Goal: Information Seeking & Learning: Check status

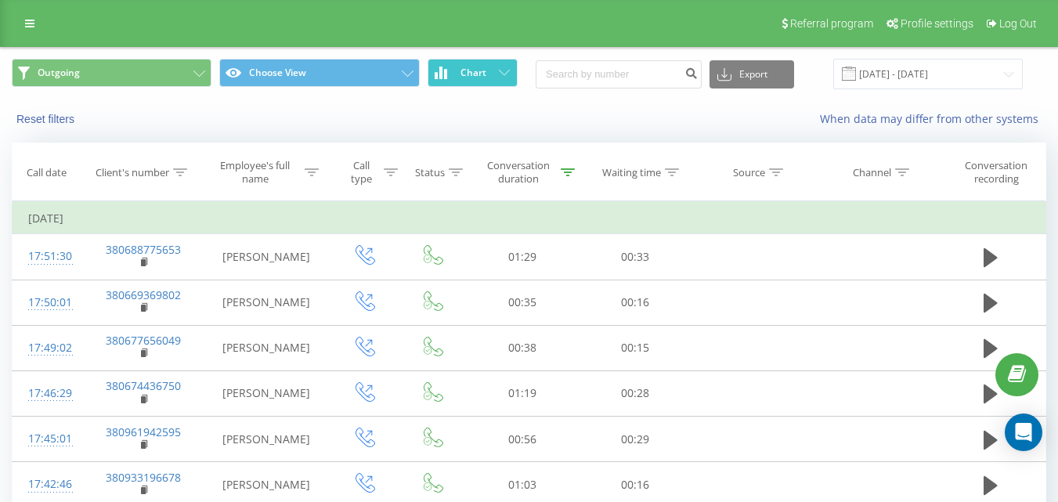
click at [480, 73] on span "Chart" at bounding box center [474, 72] width 26 height 11
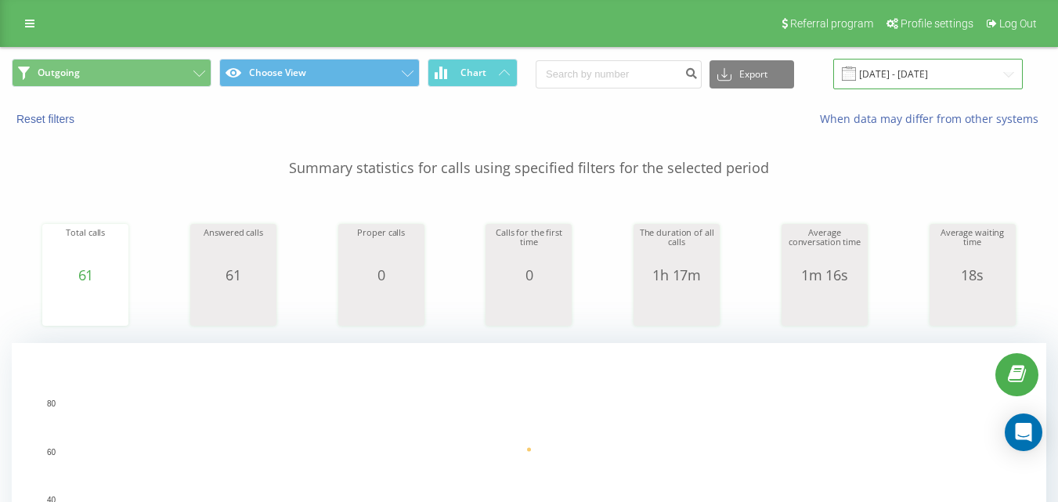
click at [935, 82] on input "[DATE] - [DATE]" at bounding box center [928, 74] width 190 height 31
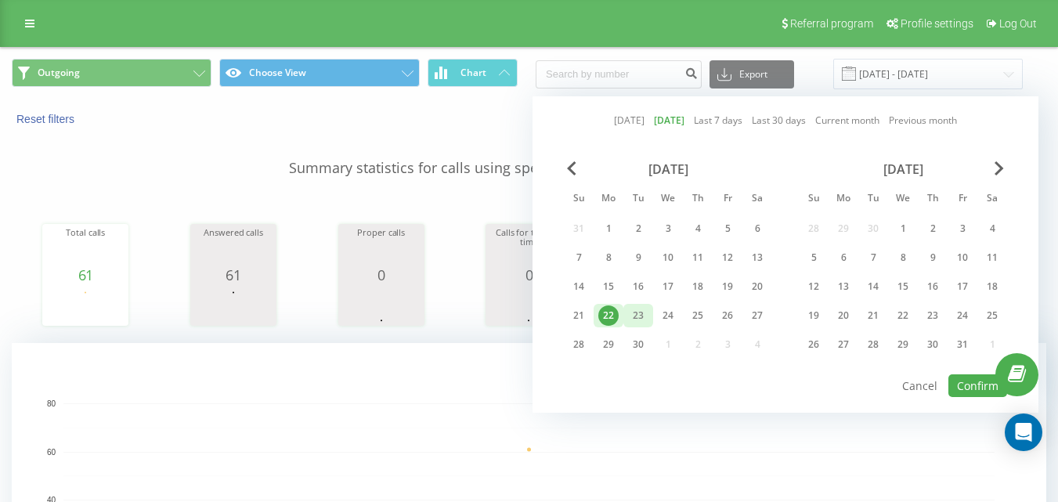
click at [635, 312] on div "23" at bounding box center [638, 315] width 20 height 20
click at [959, 382] on button "Confirm" at bounding box center [977, 385] width 59 height 23
type input "[DATE] - [DATE]"
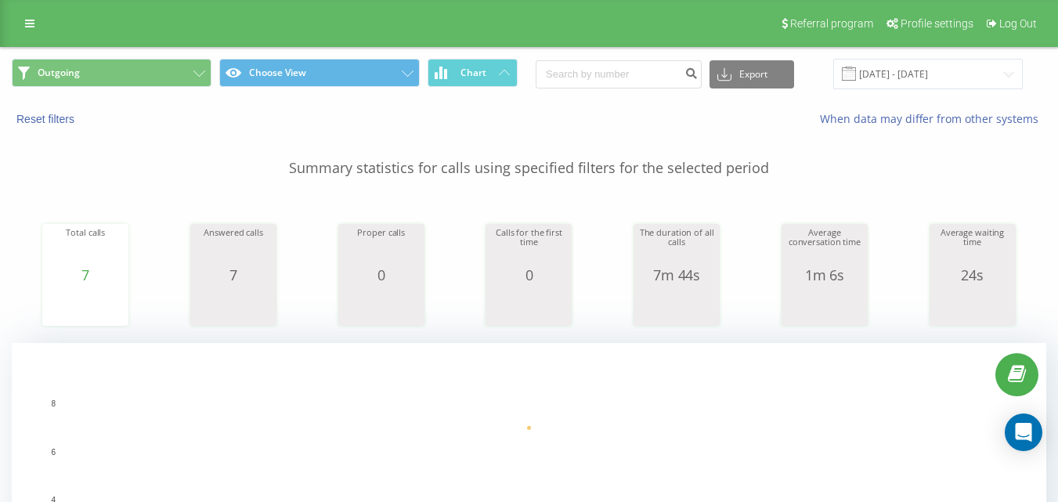
click at [150, 57] on div "Outgoing Choose View Chart Export .csv .xls .xlsx [DATE] - [DATE]" at bounding box center [529, 74] width 1057 height 52
click at [157, 74] on button "Outgoing" at bounding box center [112, 73] width 200 height 28
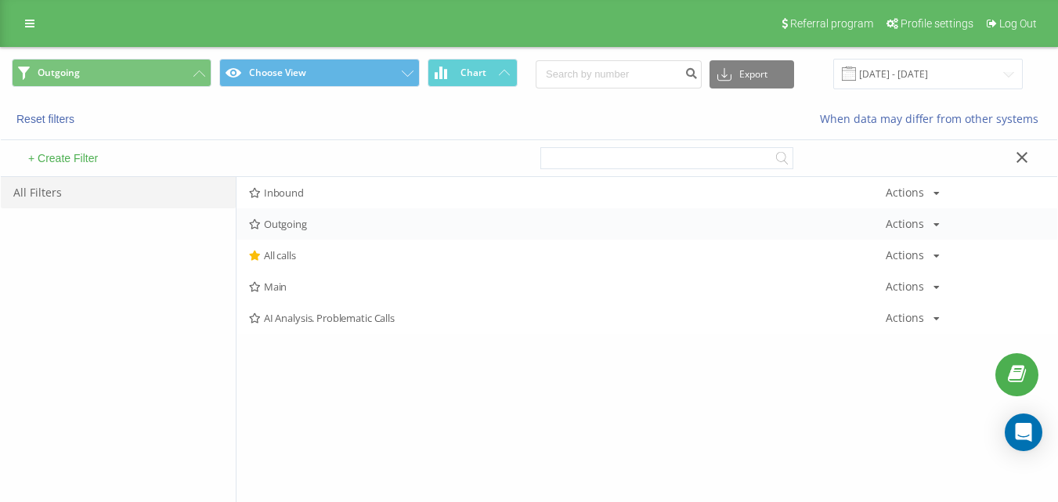
click at [310, 228] on span "Outgoing" at bounding box center [567, 224] width 637 height 11
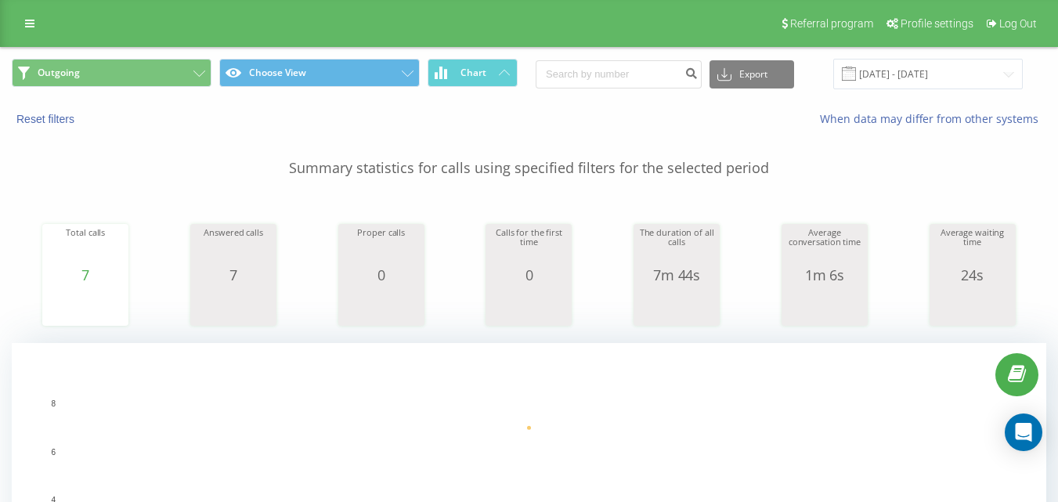
click at [138, 92] on div "Outgoing Choose View Chart Export .csv .xls .xlsx [DATE] - [DATE]" at bounding box center [529, 74] width 1057 height 52
click at [157, 74] on button "Outgoing" at bounding box center [112, 73] width 200 height 28
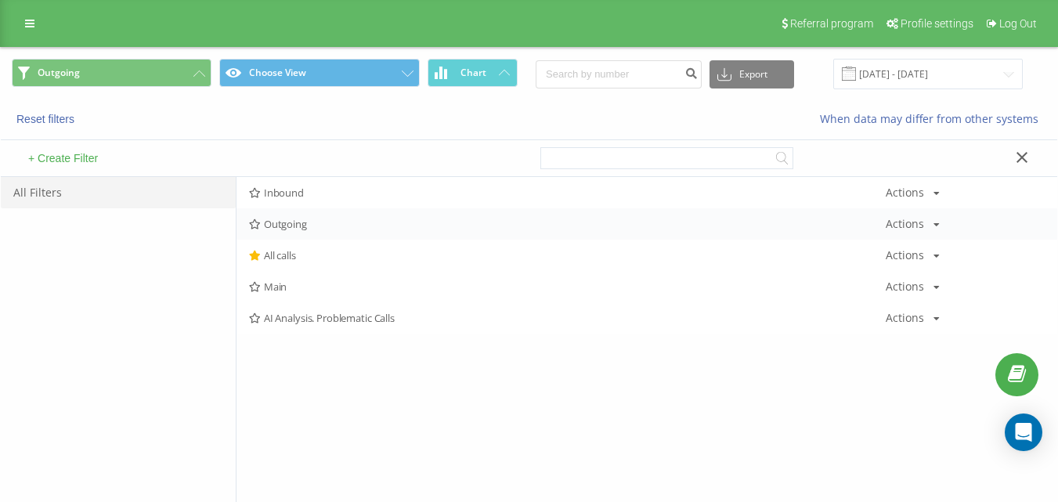
click at [316, 233] on div "Outgoing Actions Edit Copy Delete Default Share" at bounding box center [647, 223] width 821 height 31
click at [318, 229] on div "Outgoing Actions Edit Copy Delete Default Share" at bounding box center [647, 223] width 821 height 31
click at [339, 224] on span "Outgoing" at bounding box center [567, 224] width 637 height 11
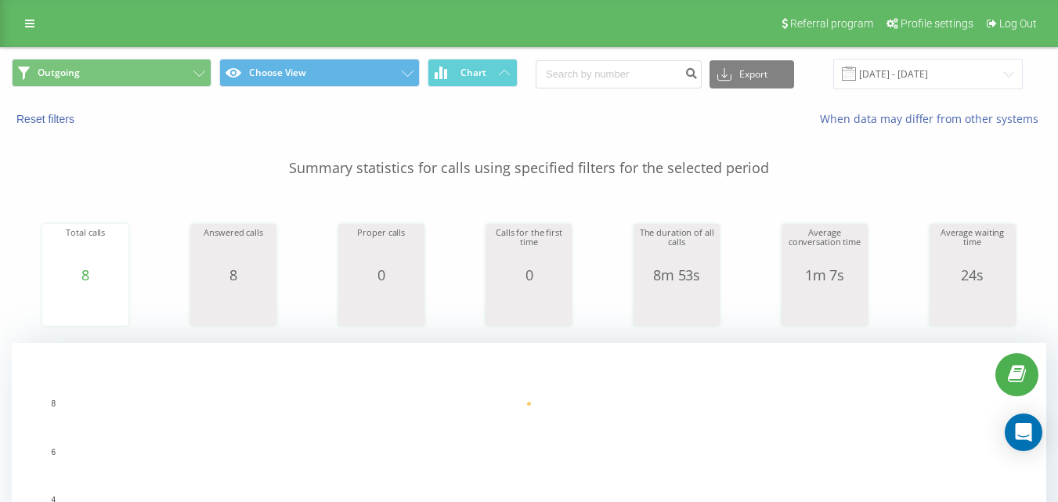
click at [165, 58] on div "Outgoing Choose View Chart Export .csv .xls .xlsx [DATE] - [DATE]" at bounding box center [529, 74] width 1057 height 52
click at [173, 63] on button "Outgoing" at bounding box center [112, 73] width 200 height 28
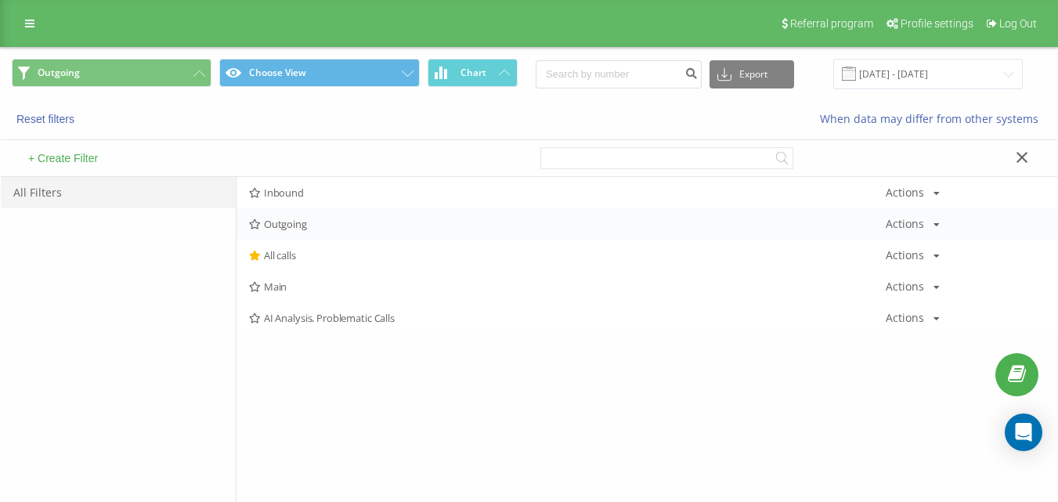
click at [299, 232] on div "Outgoing Actions Edit Copy Delete Default Share" at bounding box center [647, 223] width 821 height 31
click at [301, 226] on span "Outgoing" at bounding box center [567, 224] width 637 height 11
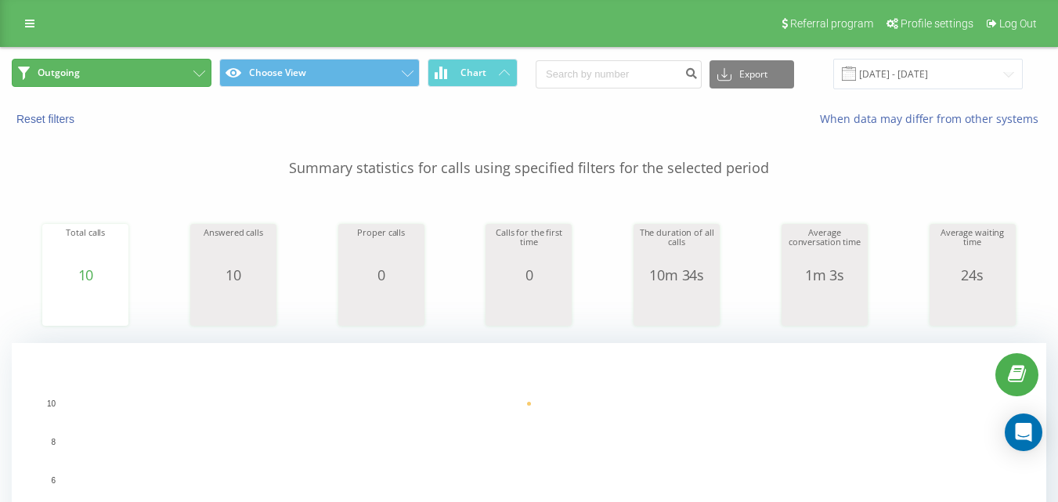
click at [166, 86] on button "Outgoing" at bounding box center [112, 73] width 200 height 28
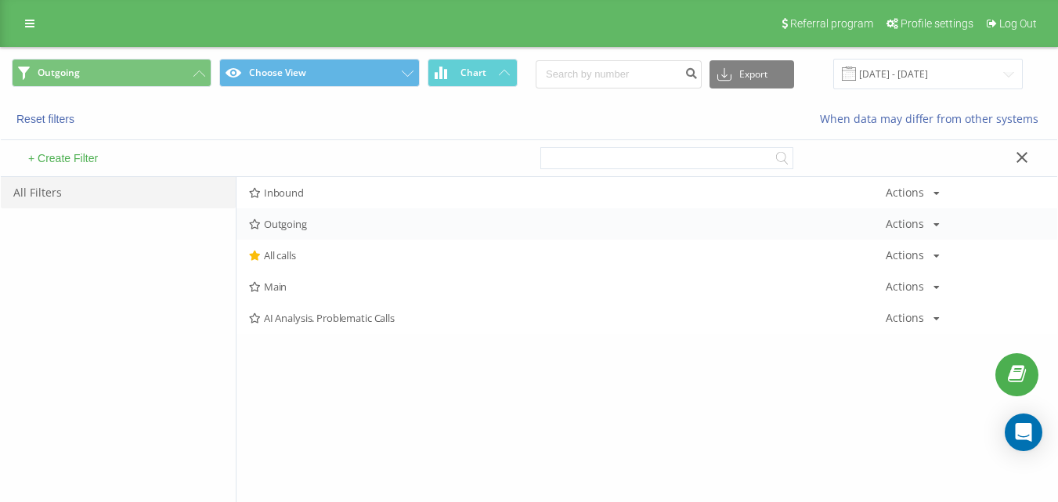
click at [298, 237] on div "Outgoing Actions Edit Copy Delete Default Share" at bounding box center [647, 223] width 821 height 31
click at [304, 232] on div "Outgoing Actions Edit Copy Delete Default Share" at bounding box center [647, 223] width 821 height 31
click at [303, 229] on span "Outgoing" at bounding box center [567, 224] width 637 height 11
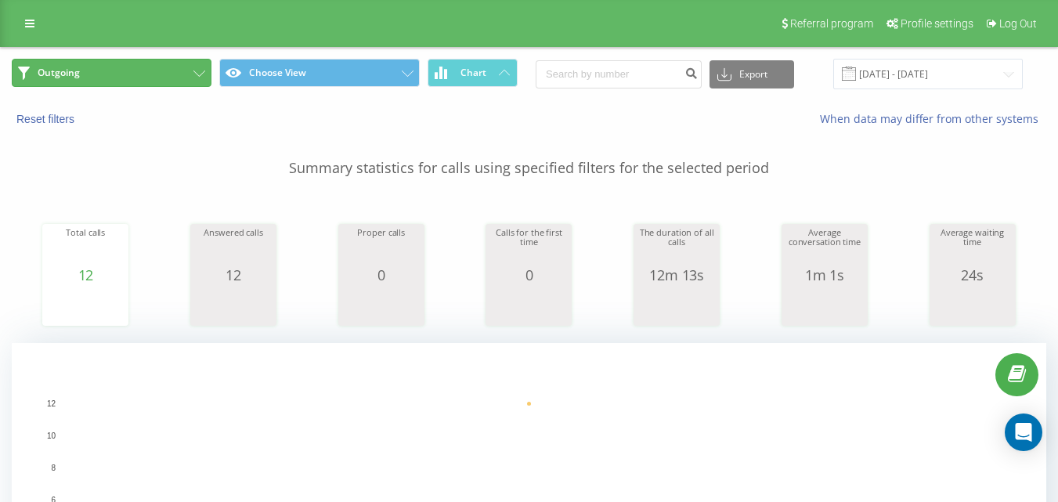
click at [183, 70] on button "Outgoing" at bounding box center [112, 73] width 200 height 28
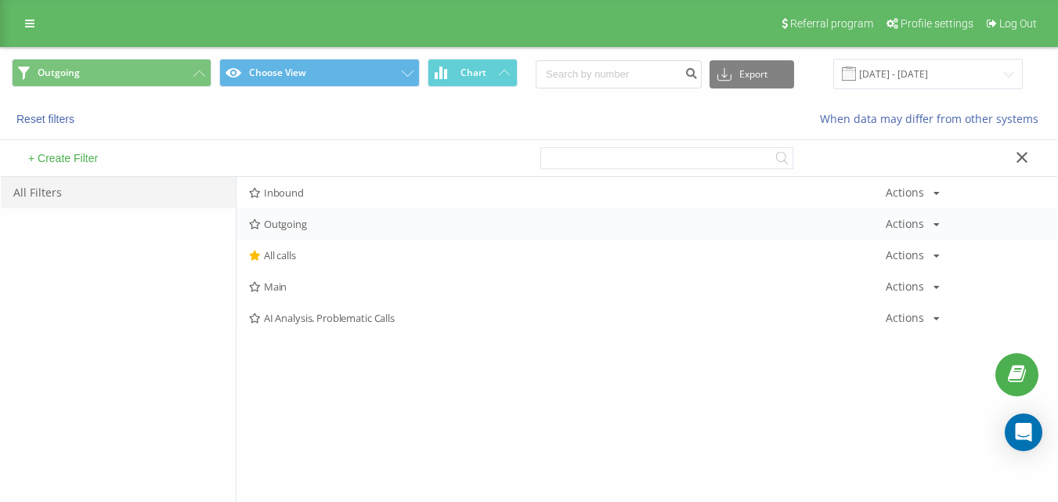
click at [305, 229] on span "Outgoing" at bounding box center [567, 224] width 637 height 11
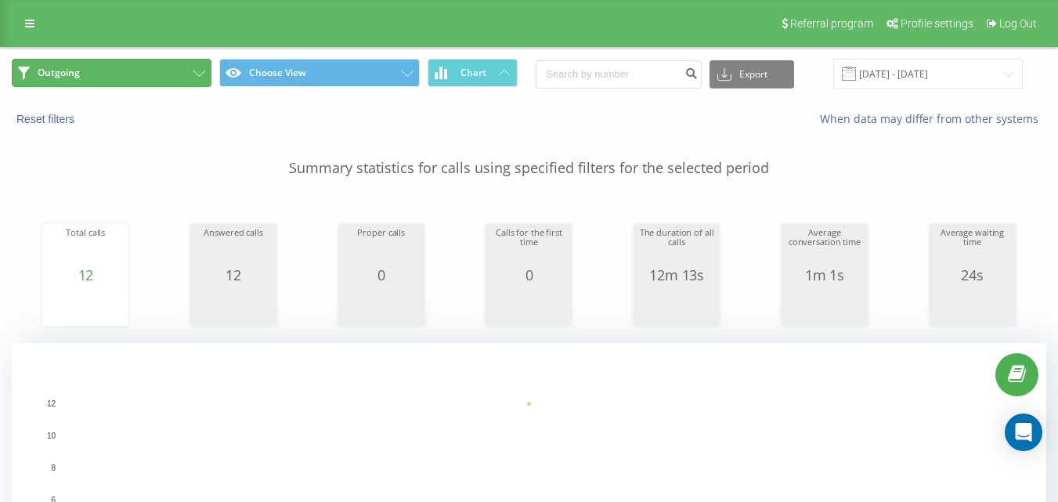
click at [132, 70] on button "Outgoing" at bounding box center [112, 73] width 200 height 28
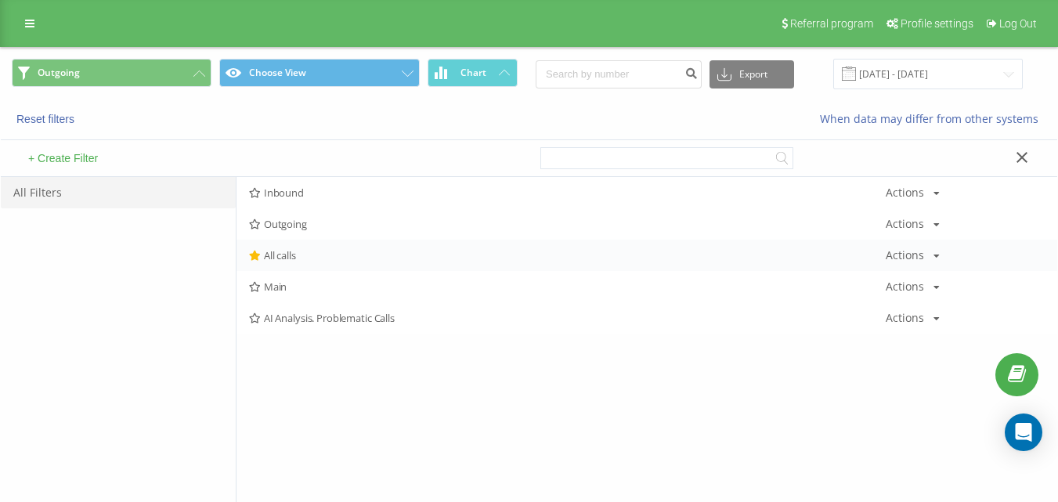
click at [287, 252] on span "All calls" at bounding box center [567, 255] width 637 height 11
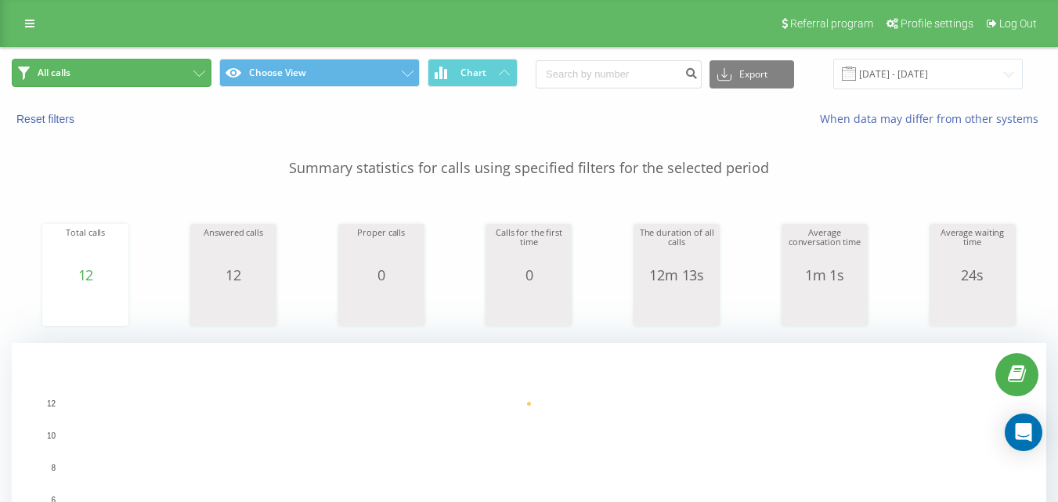
click at [166, 85] on button "All calls" at bounding box center [112, 73] width 200 height 28
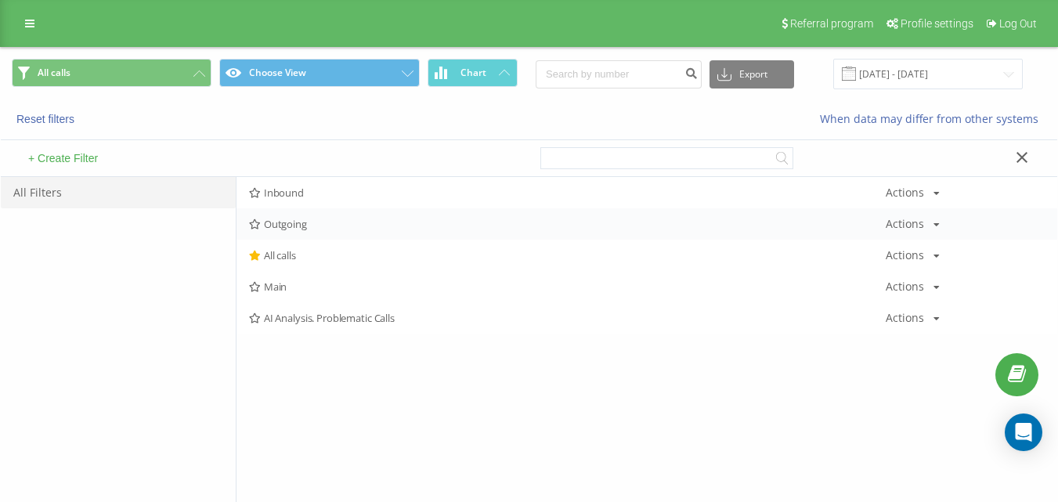
click at [284, 235] on div "Outgoing Actions Edit Copy Delete Default Share" at bounding box center [647, 223] width 821 height 31
click at [287, 229] on span "Outgoing" at bounding box center [567, 224] width 637 height 11
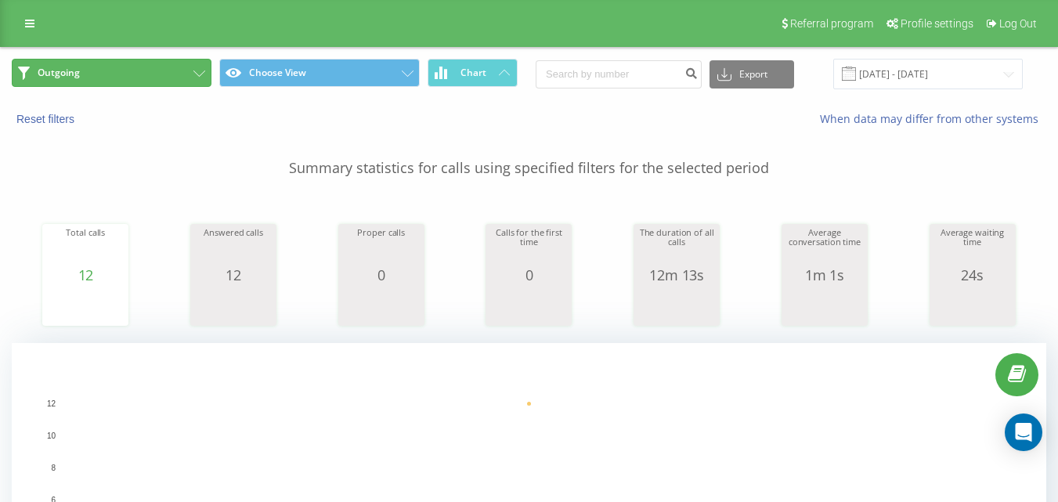
click at [189, 70] on button "Outgoing" at bounding box center [112, 73] width 200 height 28
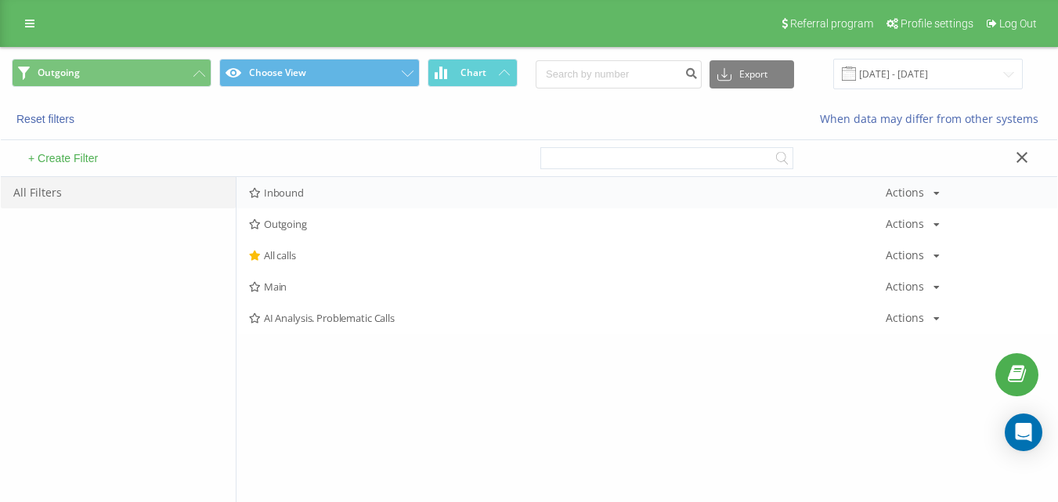
click at [329, 193] on span "Inbound" at bounding box center [567, 192] width 637 height 11
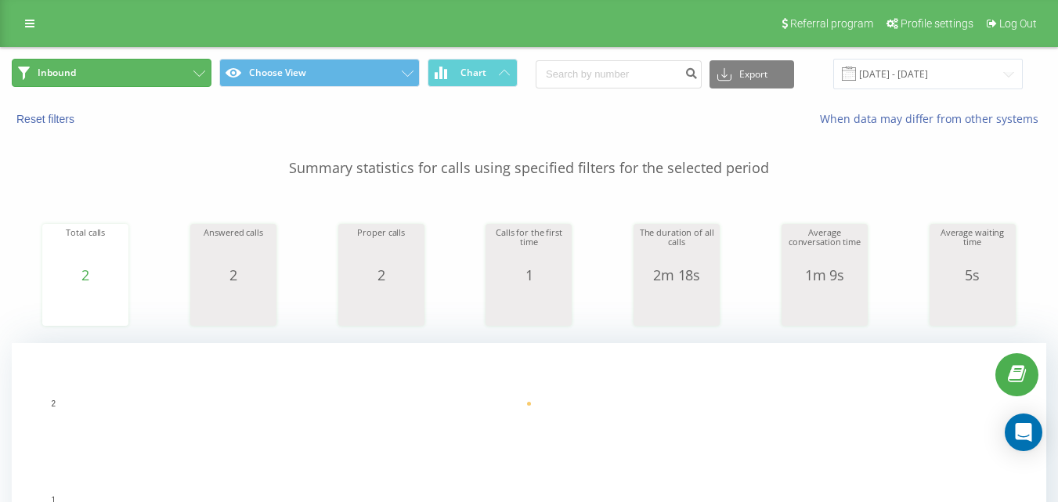
click at [181, 63] on button "Inbound" at bounding box center [112, 73] width 200 height 28
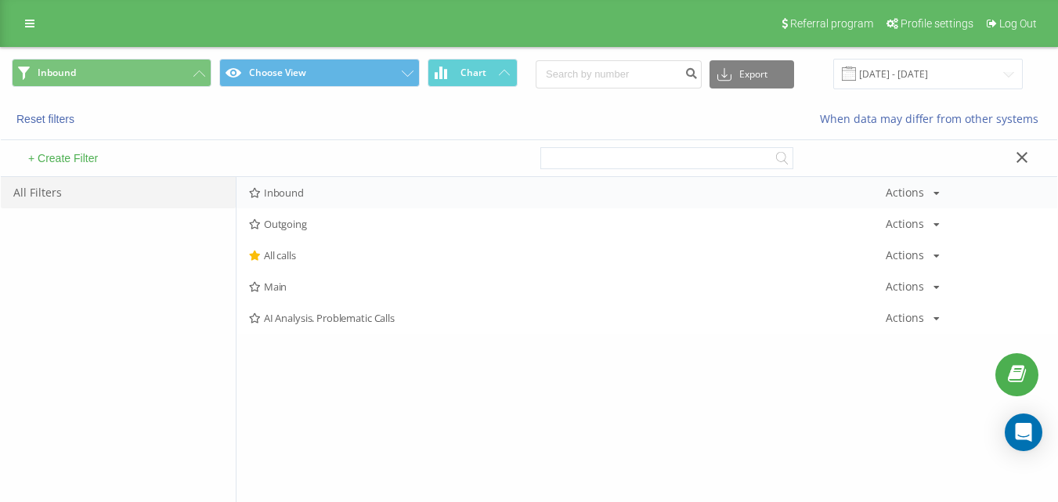
click at [314, 186] on div "Inbound Actions Edit Copy Delete Default Share" at bounding box center [647, 192] width 821 height 31
click at [316, 188] on span "Inbound" at bounding box center [567, 192] width 637 height 11
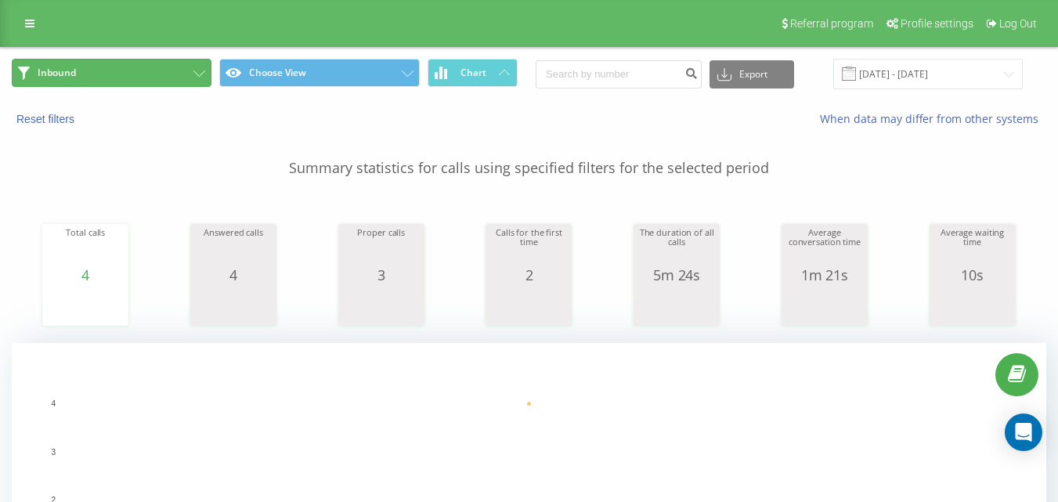
click at [141, 73] on button "Inbound" at bounding box center [112, 73] width 200 height 28
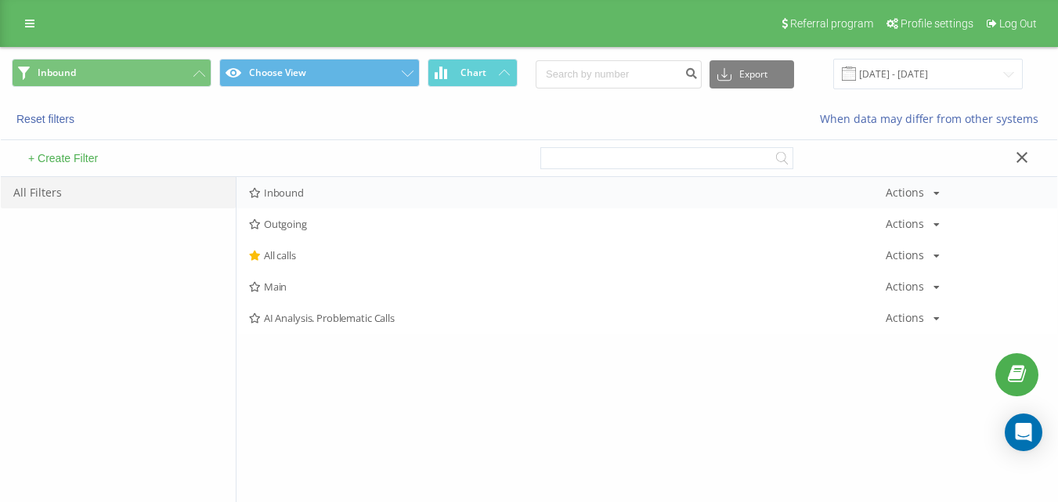
click at [287, 183] on div "Inbound Actions Edit Copy Delete Default Share" at bounding box center [647, 192] width 821 height 31
click at [292, 189] on span "Inbound" at bounding box center [567, 192] width 637 height 11
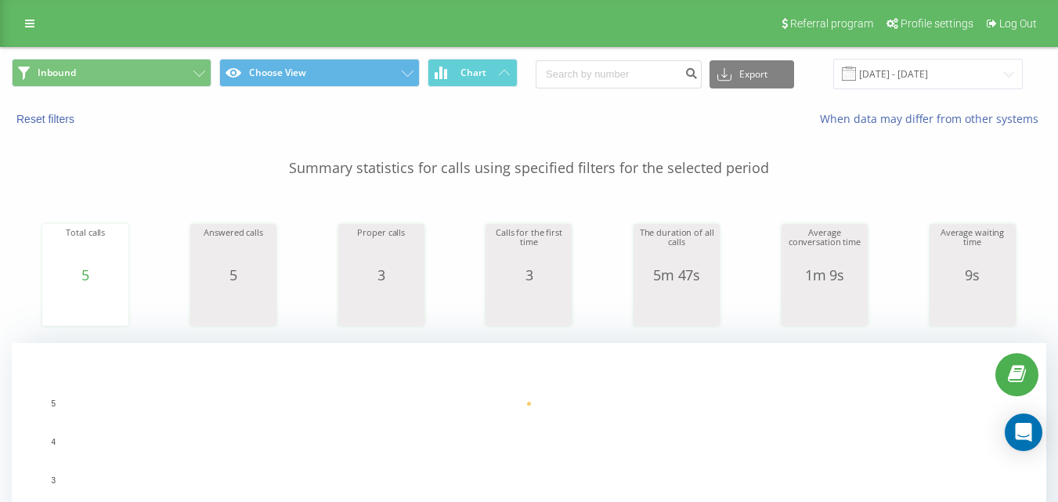
click at [164, 88] on span "Inbound Choose View Chart" at bounding box center [265, 74] width 506 height 31
click at [185, 60] on button "Inbound" at bounding box center [112, 73] width 200 height 28
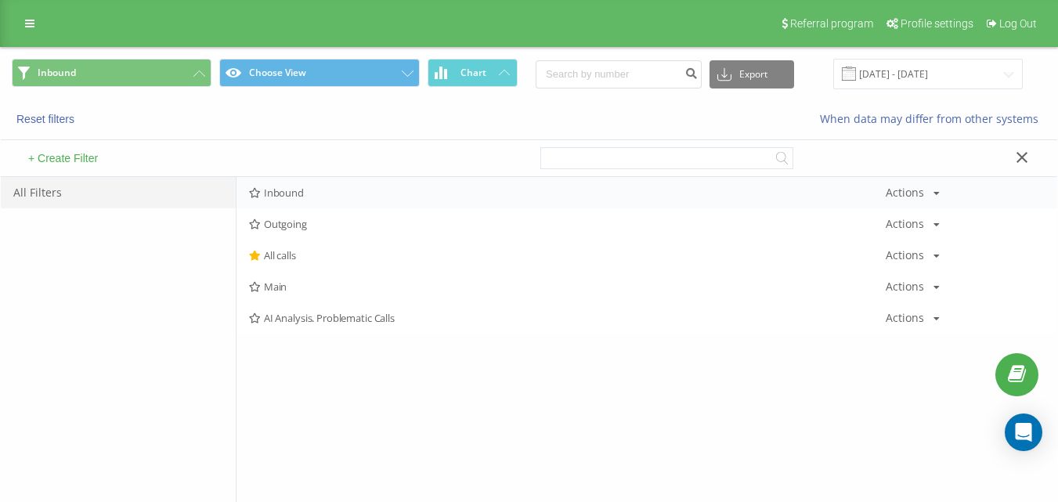
click at [320, 196] on span "Inbound" at bounding box center [567, 192] width 637 height 11
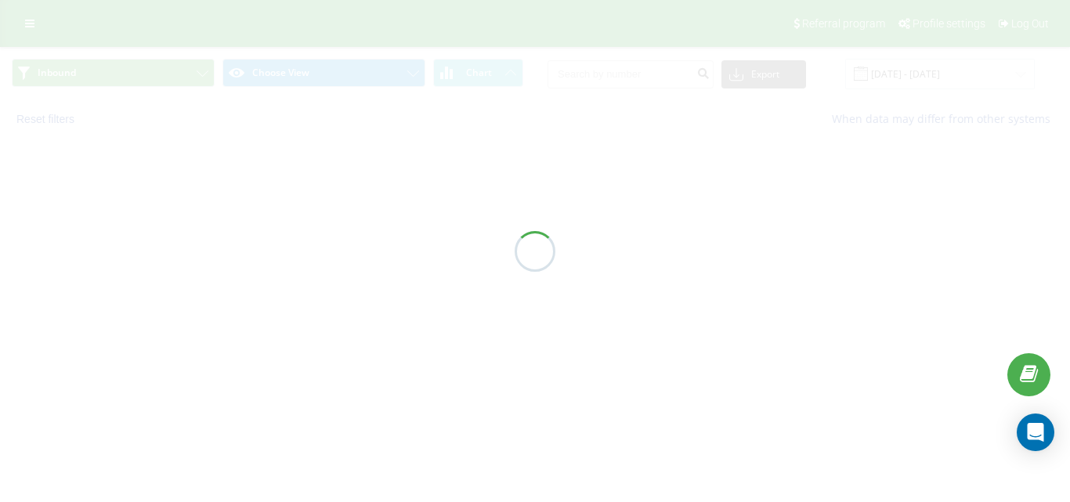
click at [330, 192] on div at bounding box center [535, 251] width 1070 height 502
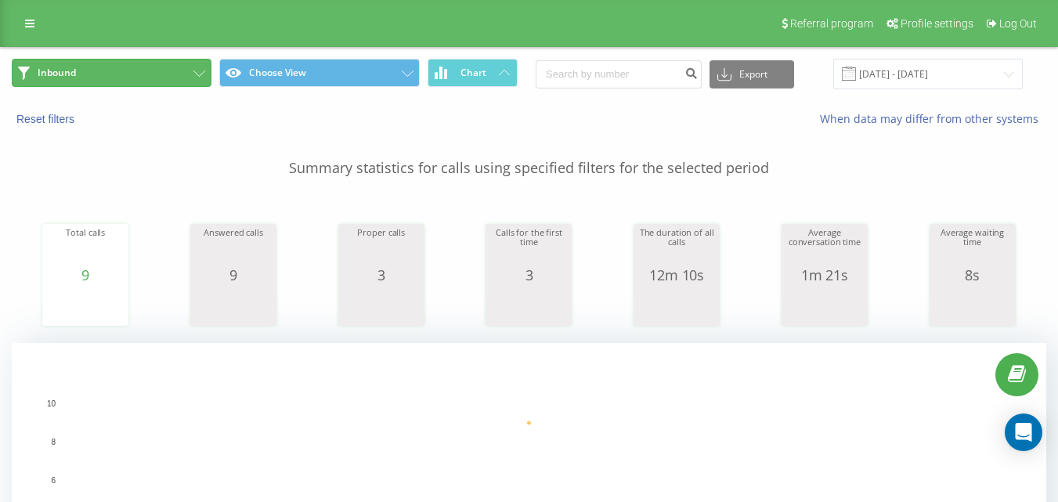
click at [182, 59] on button "Inbound" at bounding box center [112, 73] width 200 height 28
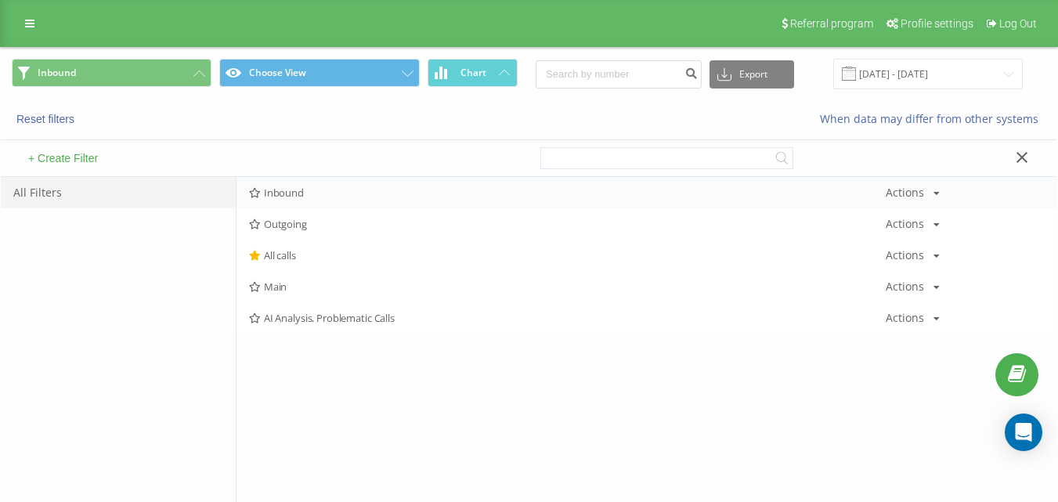
click at [320, 192] on span "Inbound" at bounding box center [567, 192] width 637 height 11
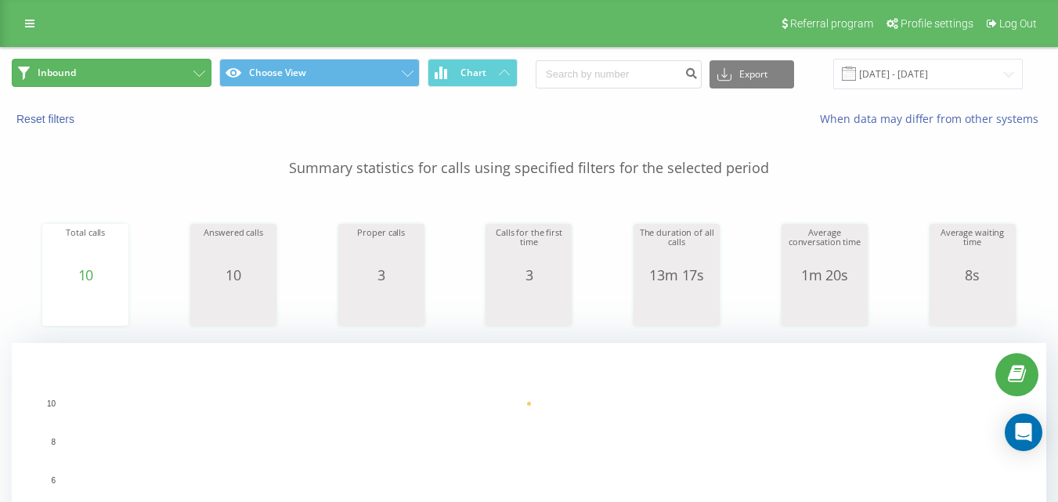
click at [172, 69] on button "Inbound" at bounding box center [112, 73] width 200 height 28
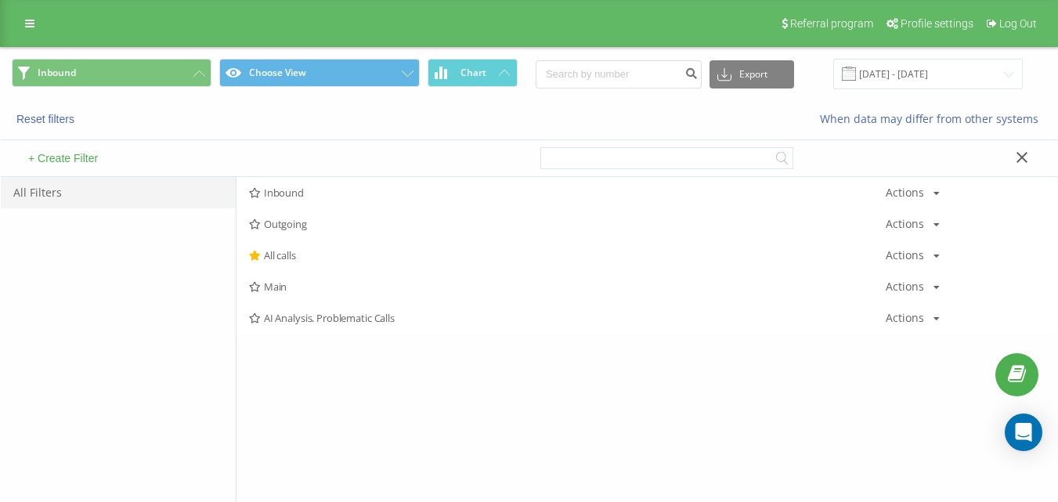
click at [290, 251] on span "All calls" at bounding box center [567, 255] width 637 height 11
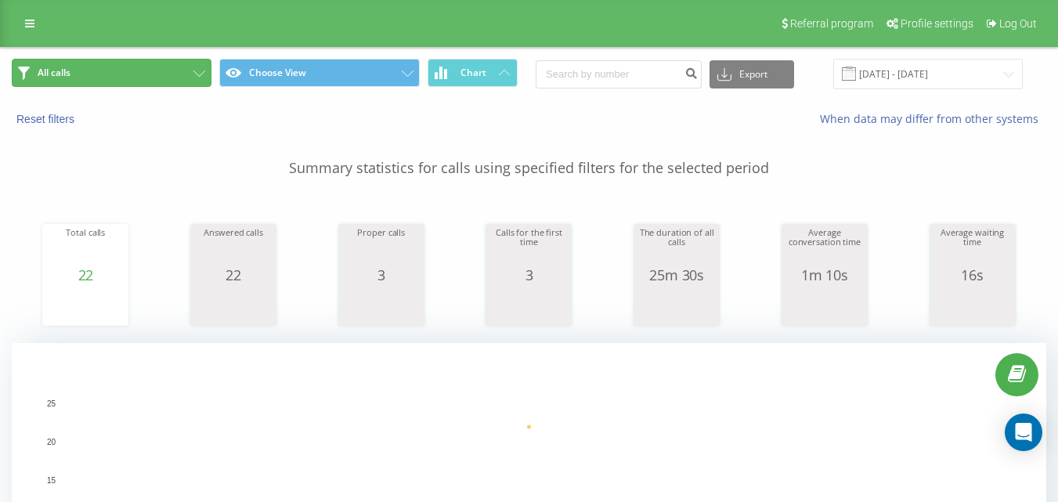
click at [179, 76] on button "All calls" at bounding box center [112, 73] width 200 height 28
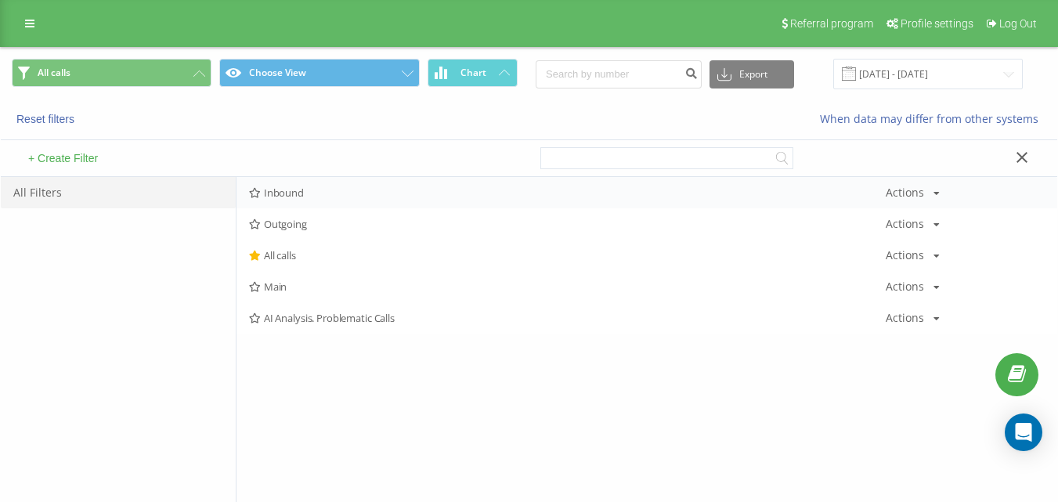
click at [349, 186] on div "Inbound Actions Edit Copy Delete Default Share" at bounding box center [647, 192] width 821 height 31
click at [352, 188] on span "Inbound" at bounding box center [567, 192] width 637 height 11
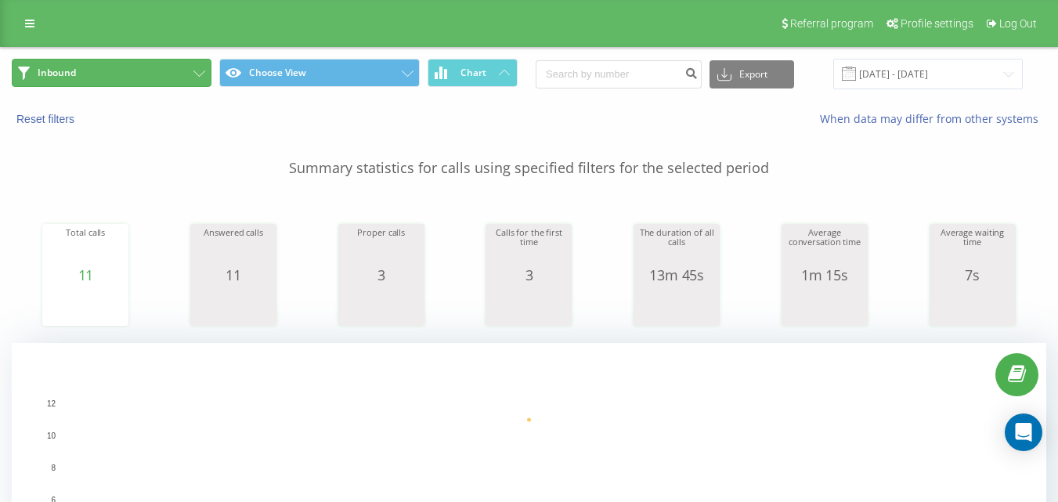
click at [143, 67] on button "Inbound" at bounding box center [112, 73] width 200 height 28
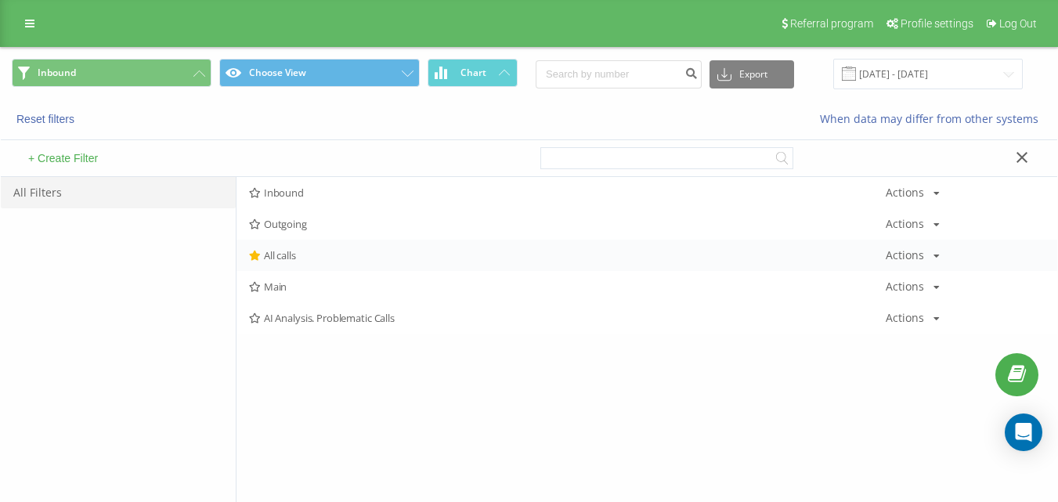
click at [309, 251] on span "All calls" at bounding box center [567, 255] width 637 height 11
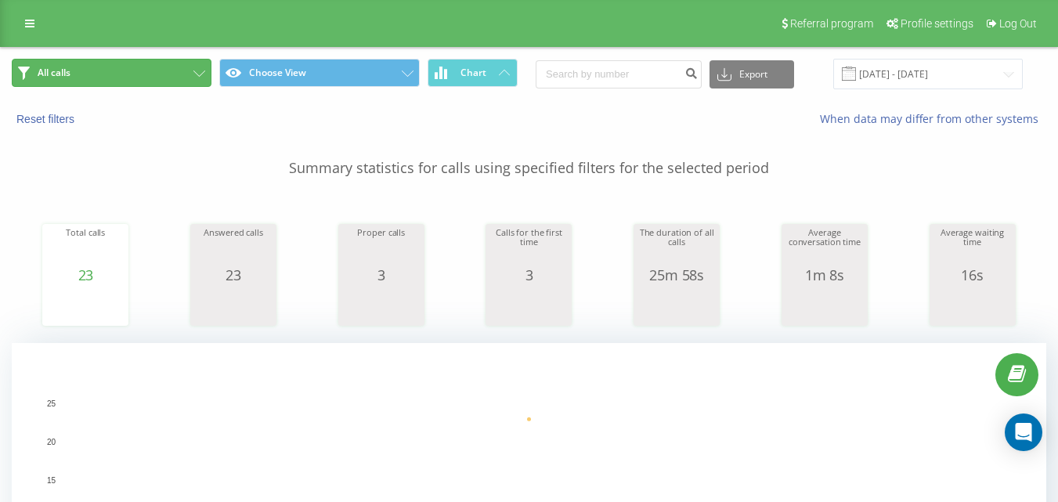
click at [179, 73] on button "All calls" at bounding box center [112, 73] width 200 height 28
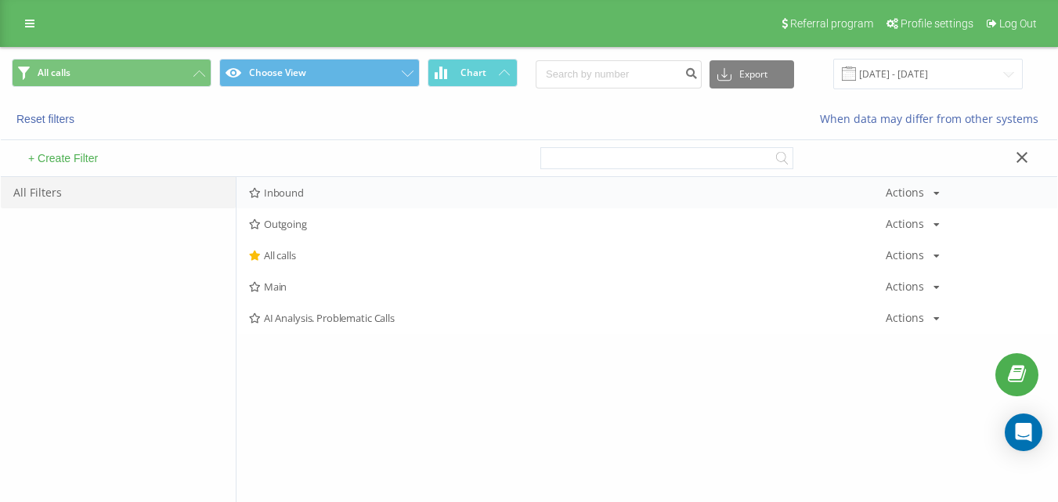
click at [291, 183] on div "Inbound Actions Edit Copy Delete Default Share" at bounding box center [647, 192] width 821 height 31
click at [294, 189] on span "Inbound" at bounding box center [567, 192] width 637 height 11
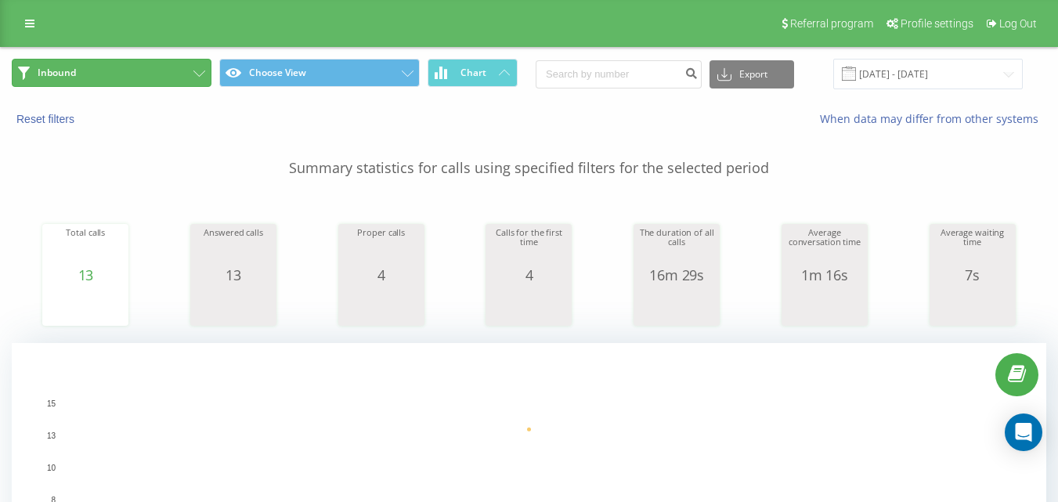
click at [121, 74] on button "Inbound" at bounding box center [112, 73] width 200 height 28
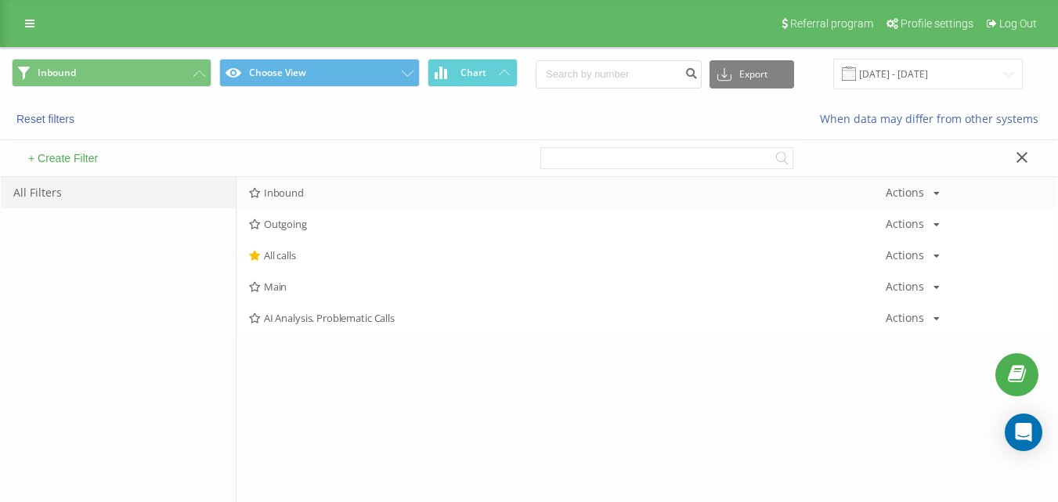
click at [319, 193] on span "Inbound" at bounding box center [567, 192] width 637 height 11
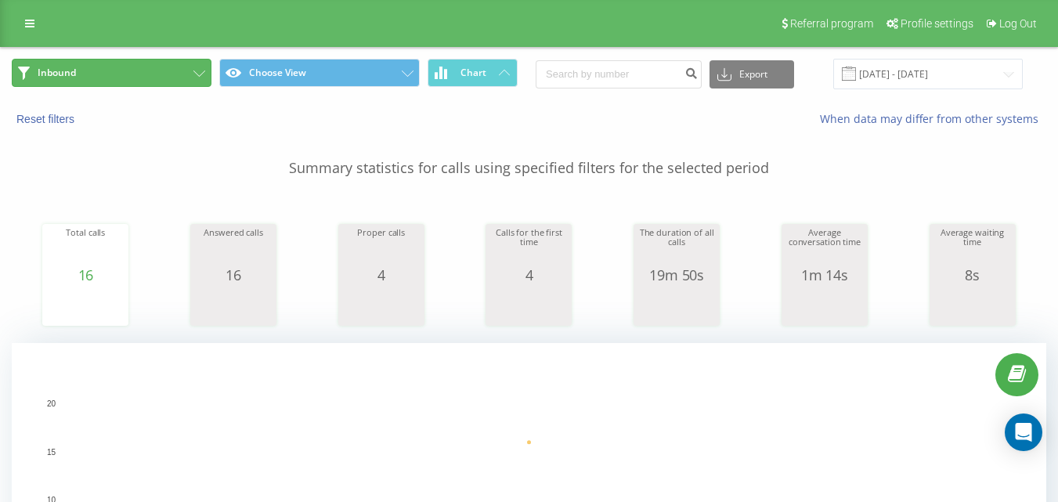
click at [190, 85] on button "Inbound" at bounding box center [112, 73] width 200 height 28
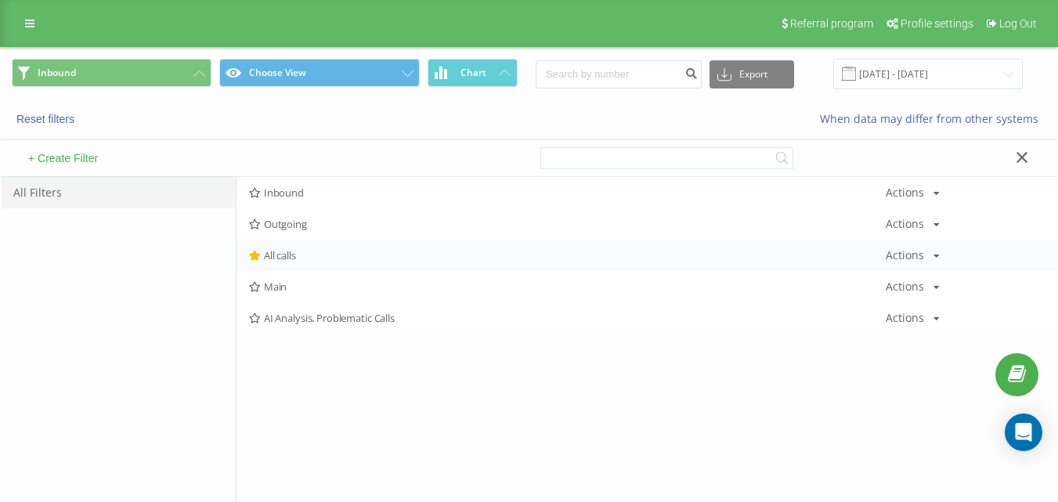
click at [305, 255] on span "All calls" at bounding box center [567, 255] width 637 height 11
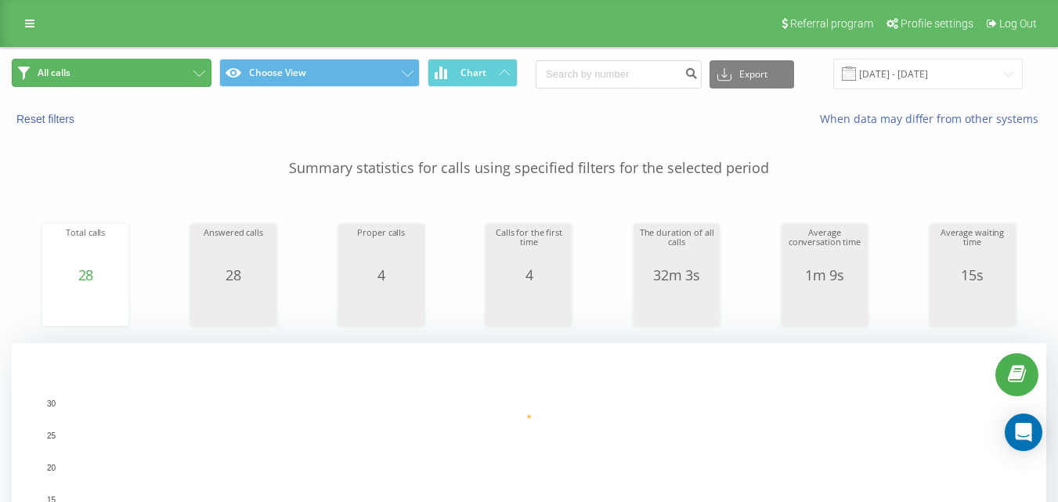
click at [193, 65] on button "All calls" at bounding box center [112, 73] width 200 height 28
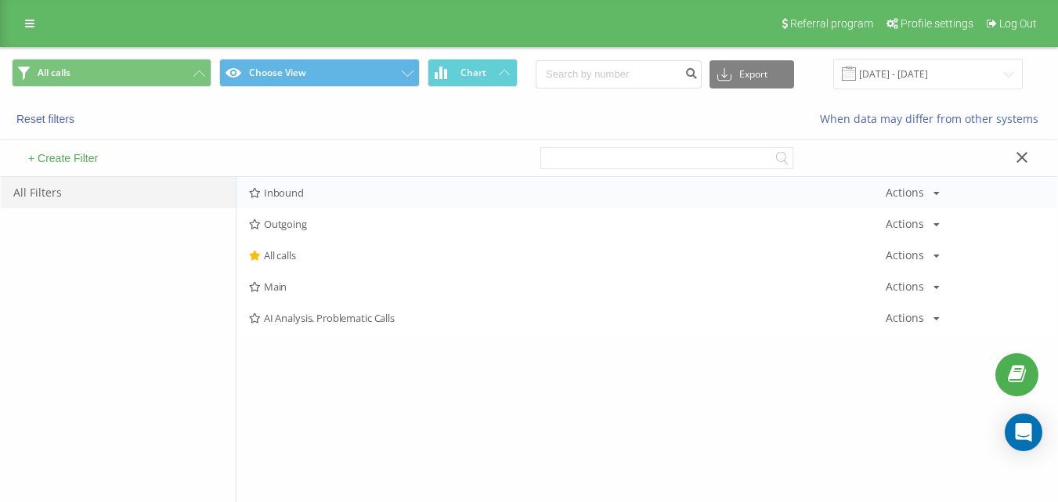
click at [302, 192] on span "Inbound" at bounding box center [567, 192] width 637 height 11
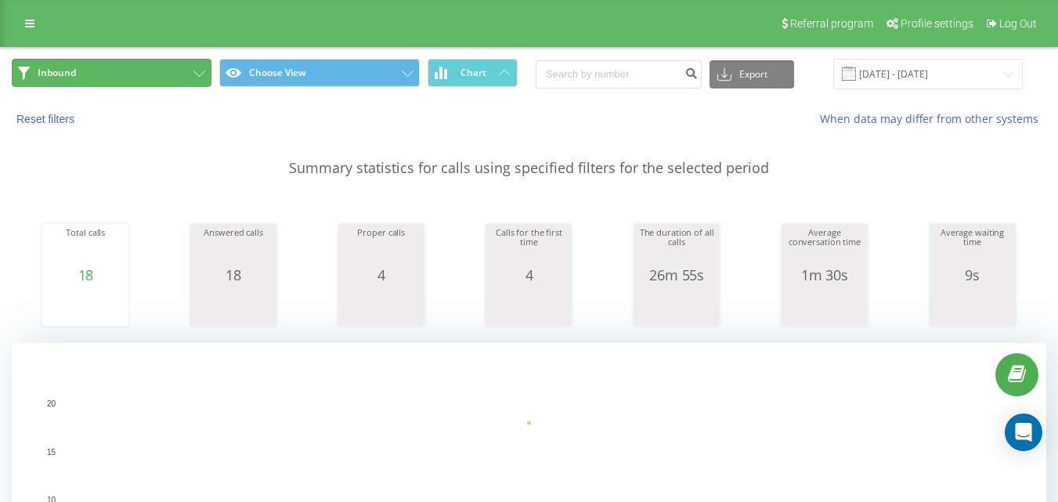
click at [189, 68] on button "Inbound" at bounding box center [112, 73] width 200 height 28
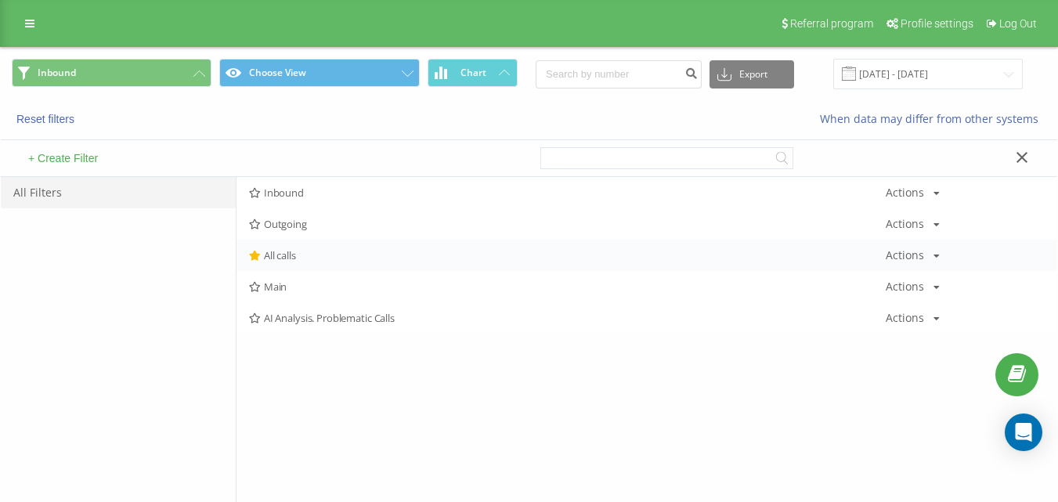
click at [312, 255] on span "All calls" at bounding box center [567, 255] width 637 height 11
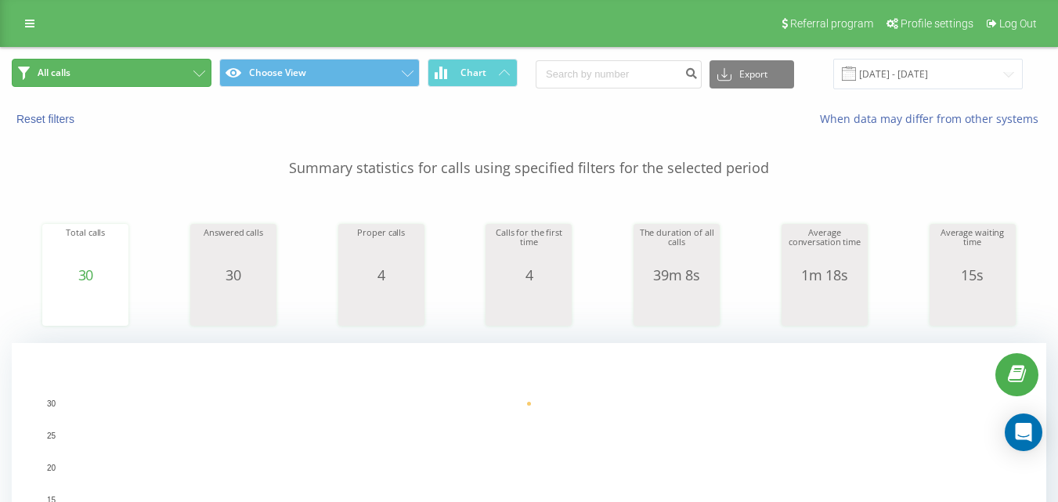
click at [129, 70] on button "All calls" at bounding box center [112, 73] width 200 height 28
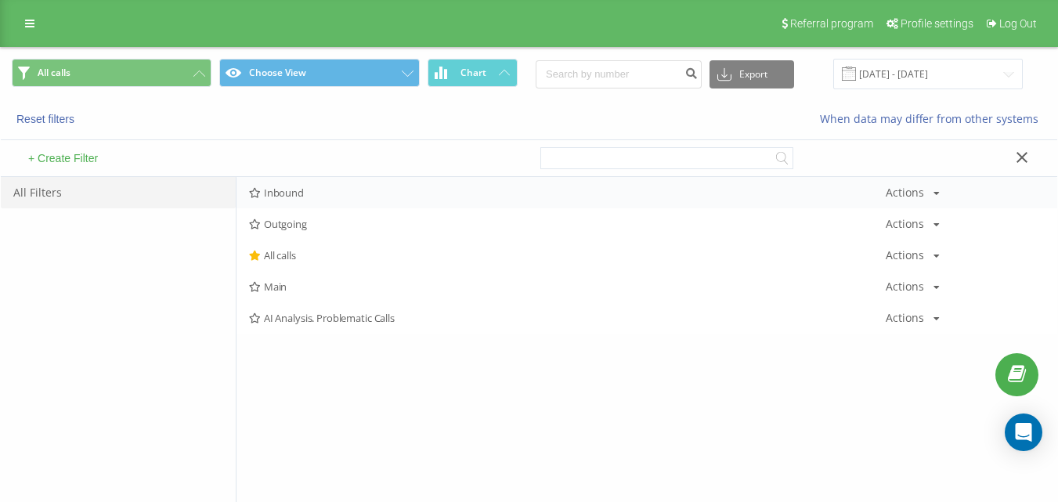
click at [309, 200] on div "Inbound Actions Edit Copy Delete Default Share" at bounding box center [647, 192] width 821 height 31
click at [309, 195] on span "Inbound" at bounding box center [567, 192] width 637 height 11
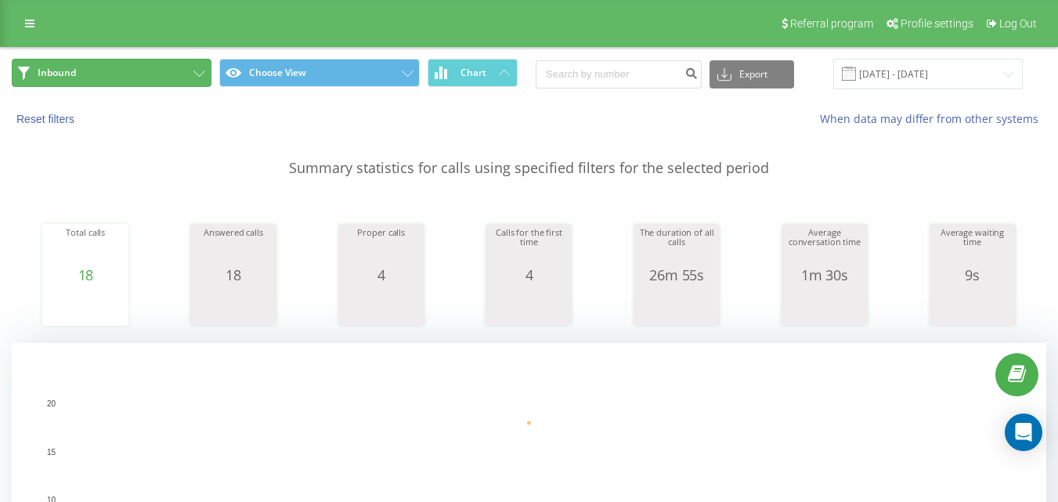
click at [179, 60] on button "Inbound" at bounding box center [112, 73] width 200 height 28
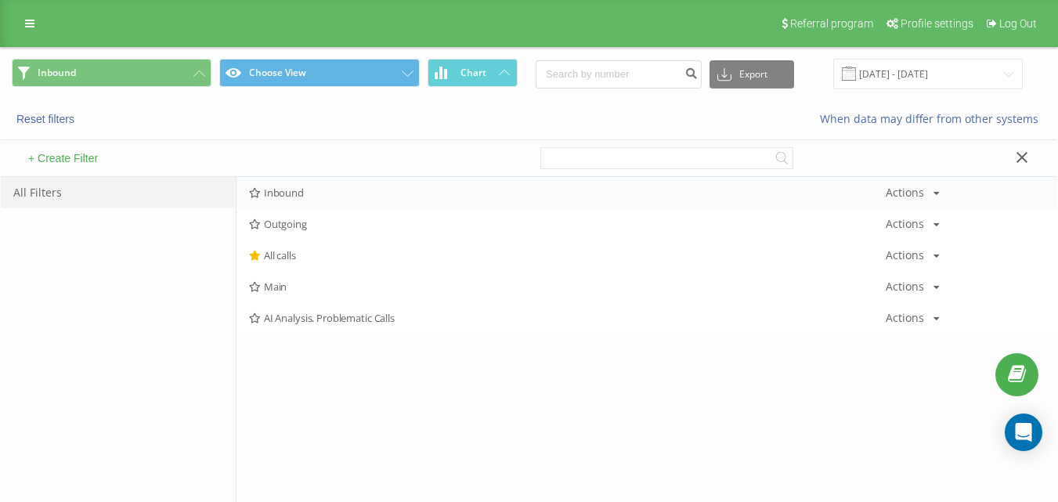
click at [305, 208] on div "Inbound Actions Edit Copy Delete Default Share" at bounding box center [647, 192] width 821 height 31
click at [316, 187] on span "Inbound" at bounding box center [567, 192] width 637 height 11
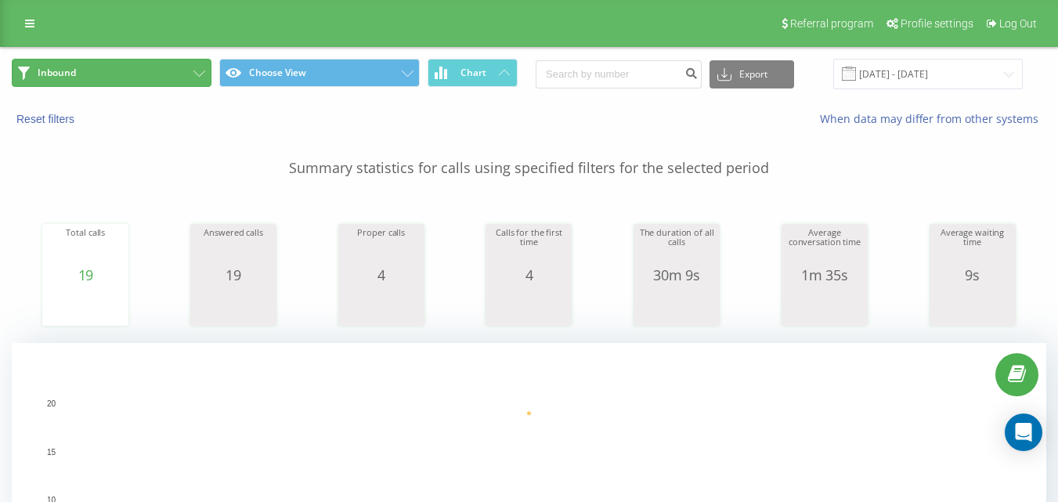
click at [175, 79] on button "Inbound" at bounding box center [112, 73] width 200 height 28
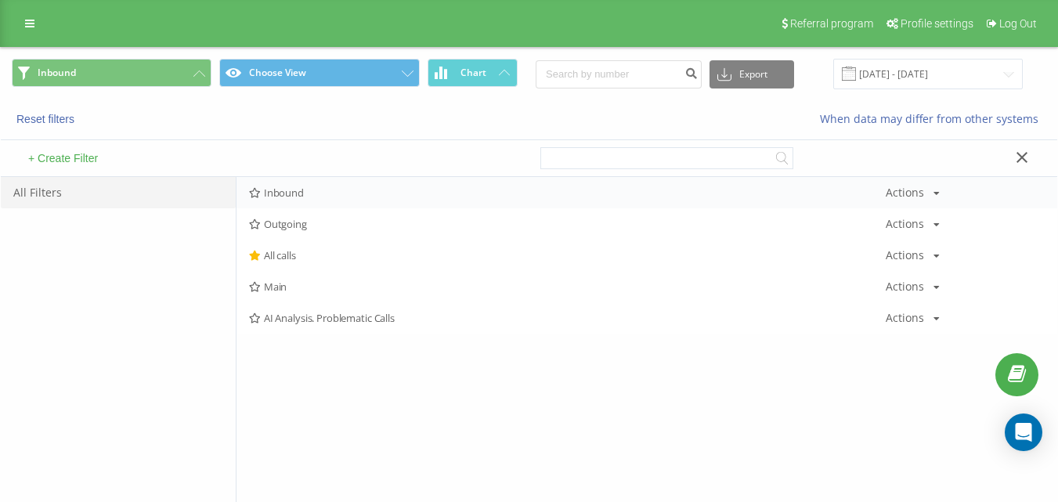
click at [301, 204] on div "Inbound Actions Edit Copy Delete Default Share" at bounding box center [647, 192] width 821 height 31
click at [306, 202] on div "Inbound Actions Edit Copy Delete Default Share" at bounding box center [647, 192] width 821 height 31
click at [399, 180] on div "Inbound Actions Edit Copy Delete Default Share" at bounding box center [647, 192] width 821 height 31
click at [406, 192] on span "Inbound" at bounding box center [567, 192] width 637 height 11
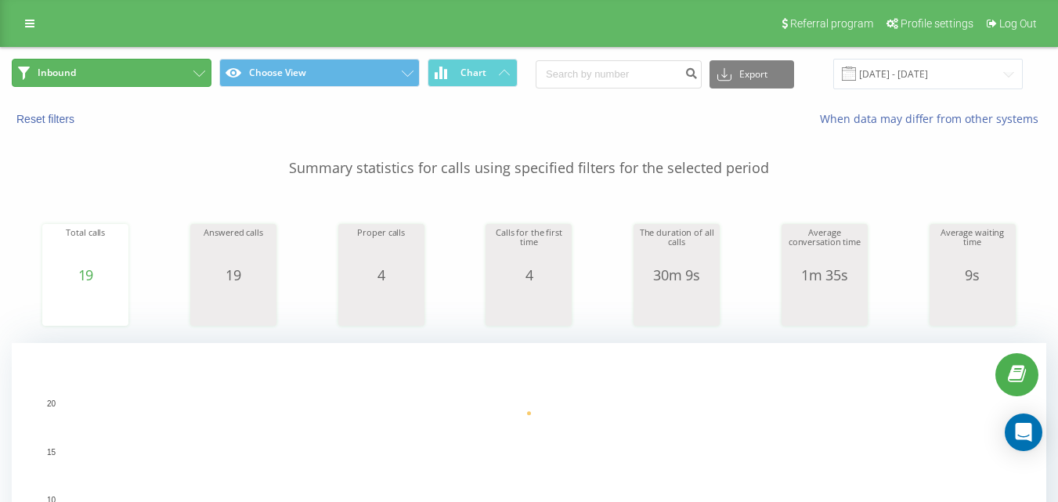
click at [190, 71] on button "Inbound" at bounding box center [112, 73] width 200 height 28
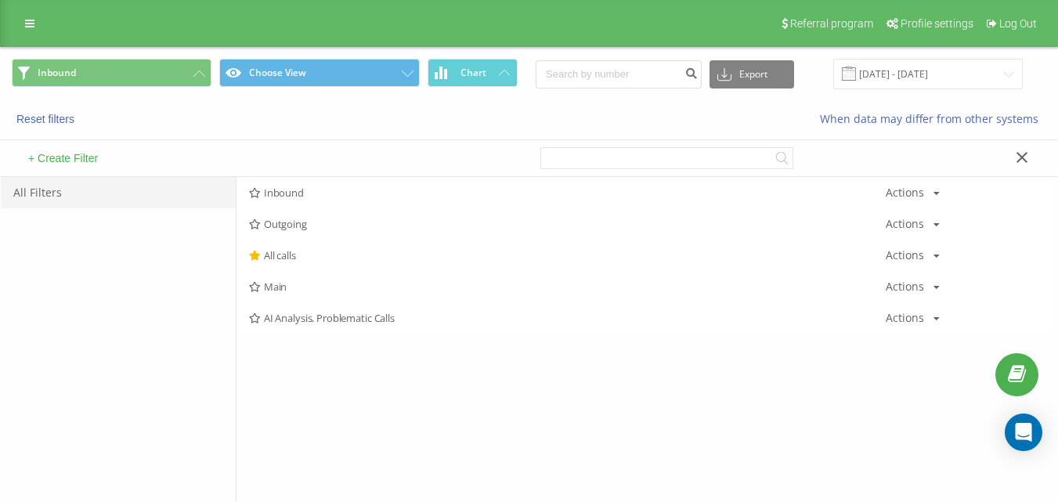
click at [312, 193] on span "Inbound" at bounding box center [567, 192] width 637 height 11
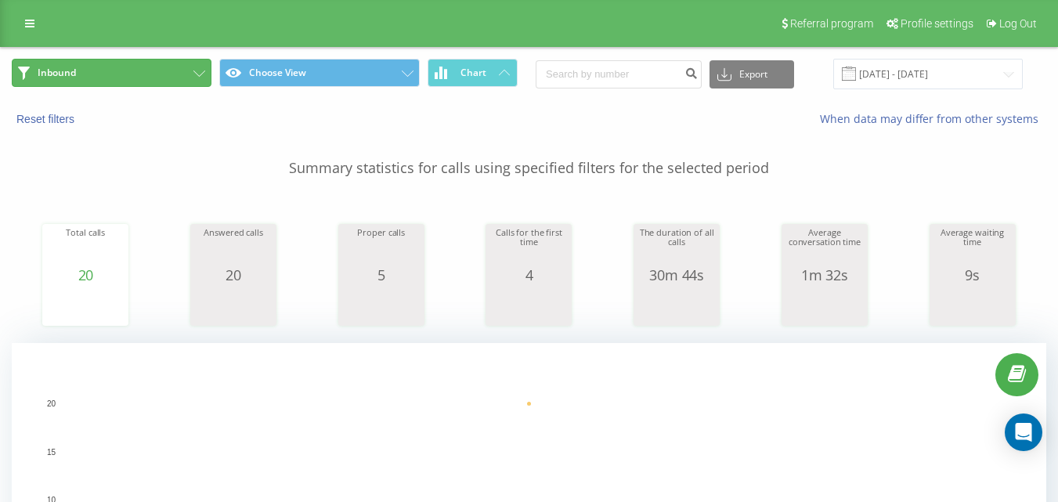
click at [189, 67] on button "Inbound" at bounding box center [112, 73] width 200 height 28
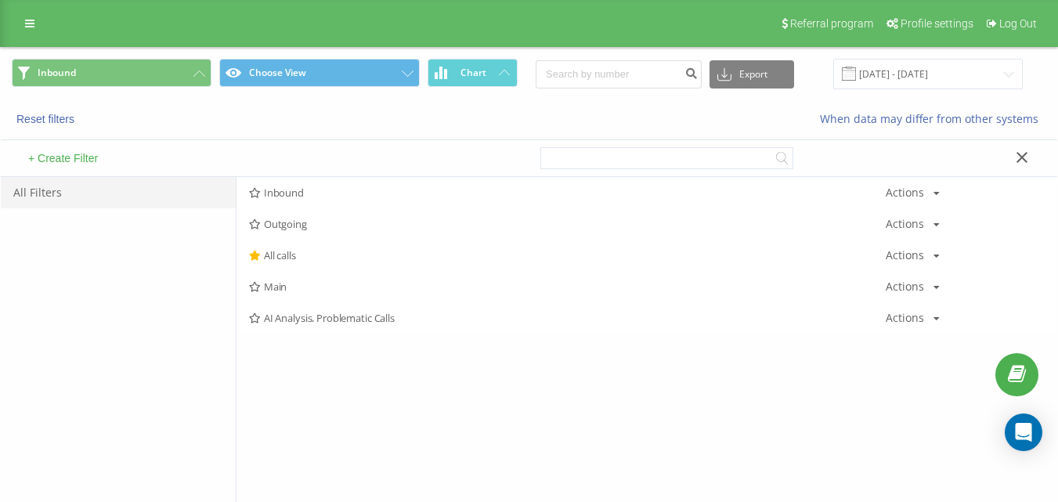
click at [311, 188] on span "Inbound" at bounding box center [567, 192] width 637 height 11
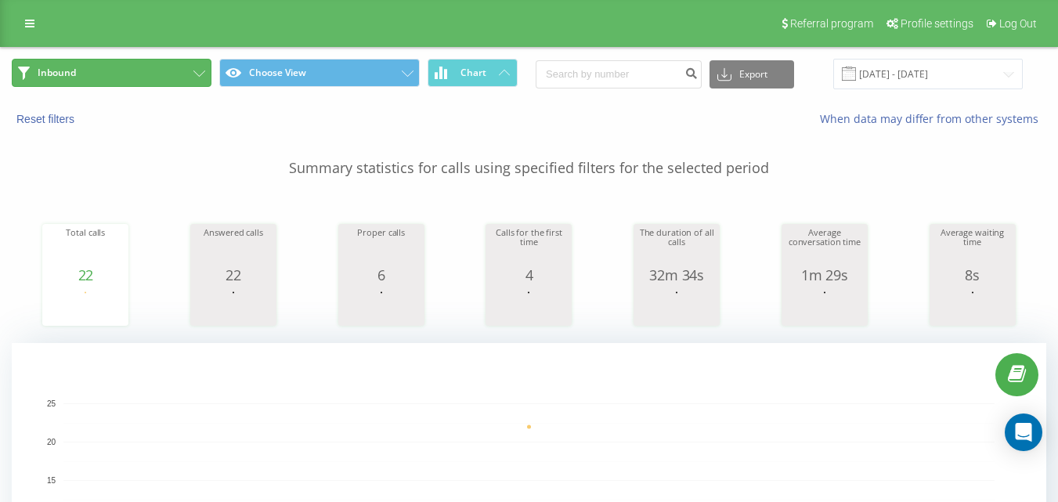
click at [182, 81] on button "Inbound" at bounding box center [112, 73] width 200 height 28
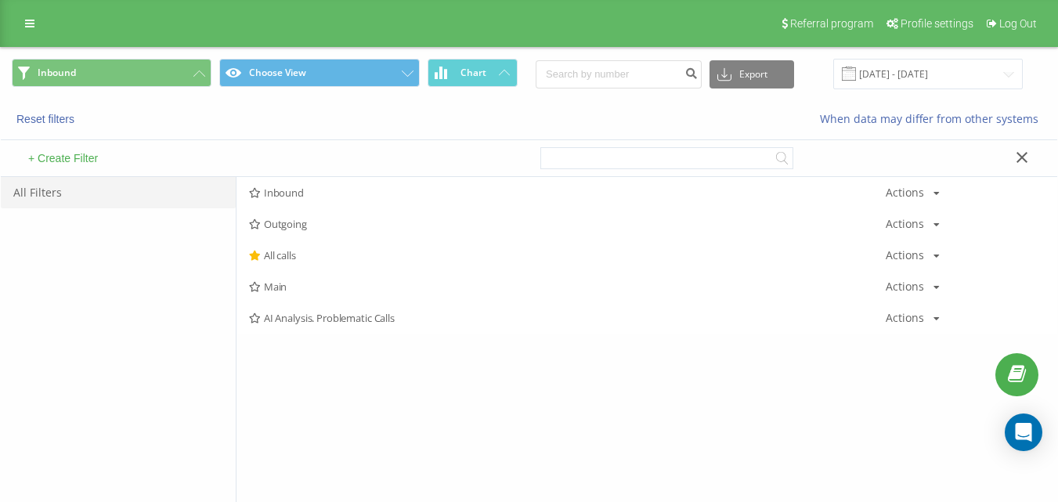
click at [297, 174] on div "+ Create Filter" at bounding box center [265, 158] width 529 height 36
click at [301, 180] on div "Inbound Actions Edit Copy Delete Default Share" at bounding box center [647, 192] width 821 height 31
click at [303, 187] on span "Inbound" at bounding box center [567, 192] width 637 height 11
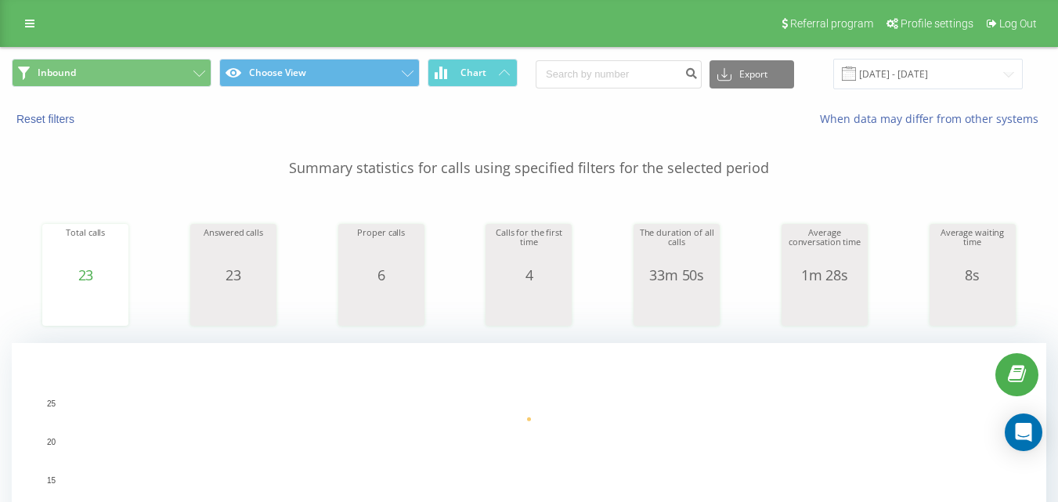
click at [210, 114] on div "Reset filters" at bounding box center [199, 119] width 396 height 16
click at [196, 74] on icon at bounding box center [199, 73] width 12 height 6
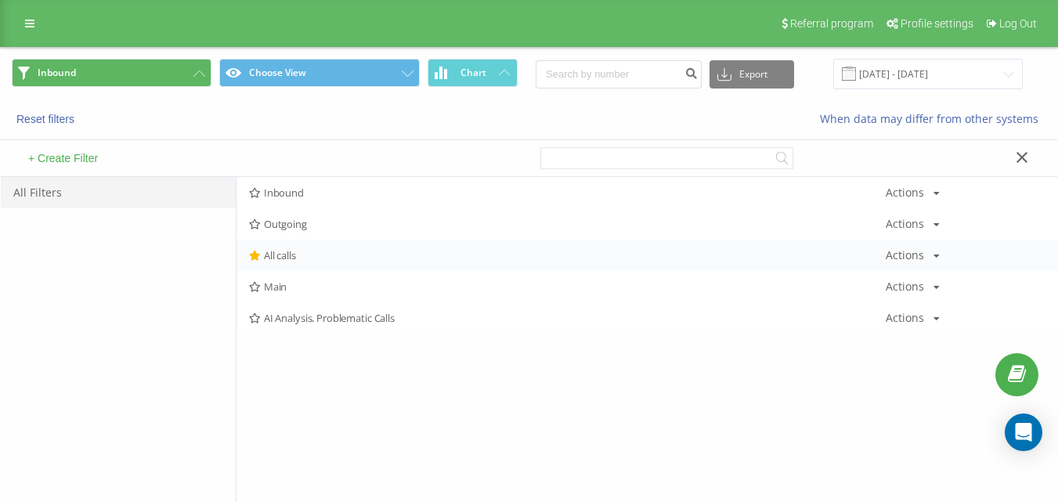
click at [303, 248] on div "All calls Actions Edit Copy Delete Default Share" at bounding box center [647, 255] width 821 height 31
click at [305, 252] on span "All calls" at bounding box center [567, 255] width 637 height 11
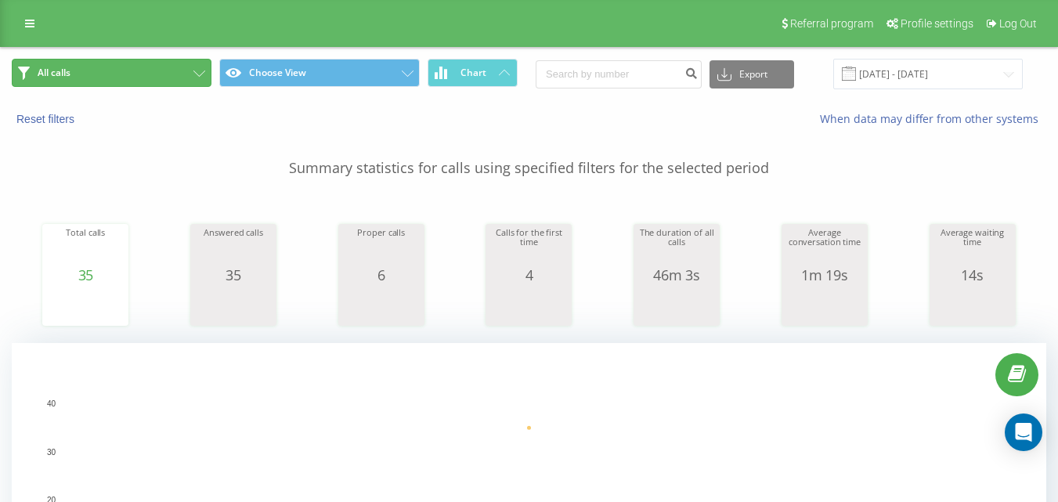
click at [172, 81] on button "All calls" at bounding box center [112, 73] width 200 height 28
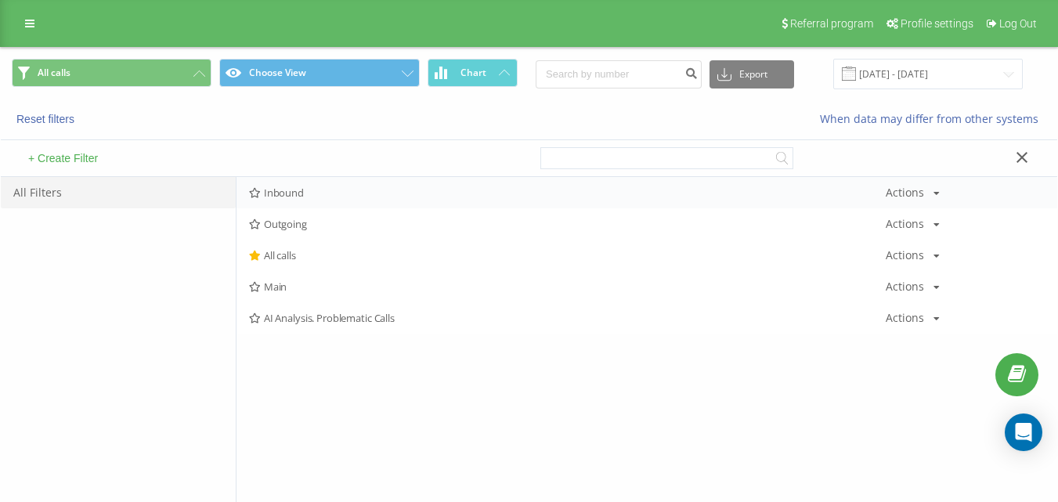
click at [320, 193] on span "Inbound" at bounding box center [567, 192] width 637 height 11
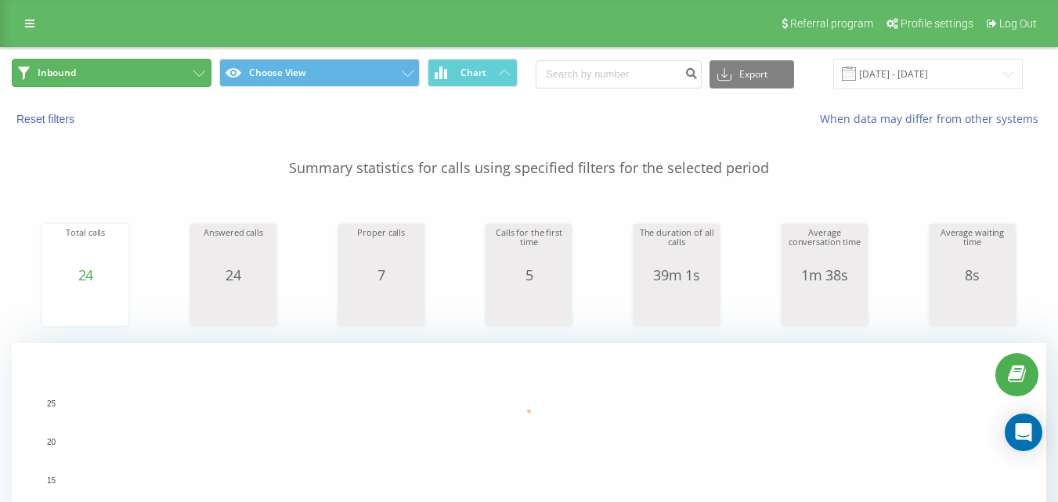
click at [124, 67] on button "Inbound" at bounding box center [112, 73] width 200 height 28
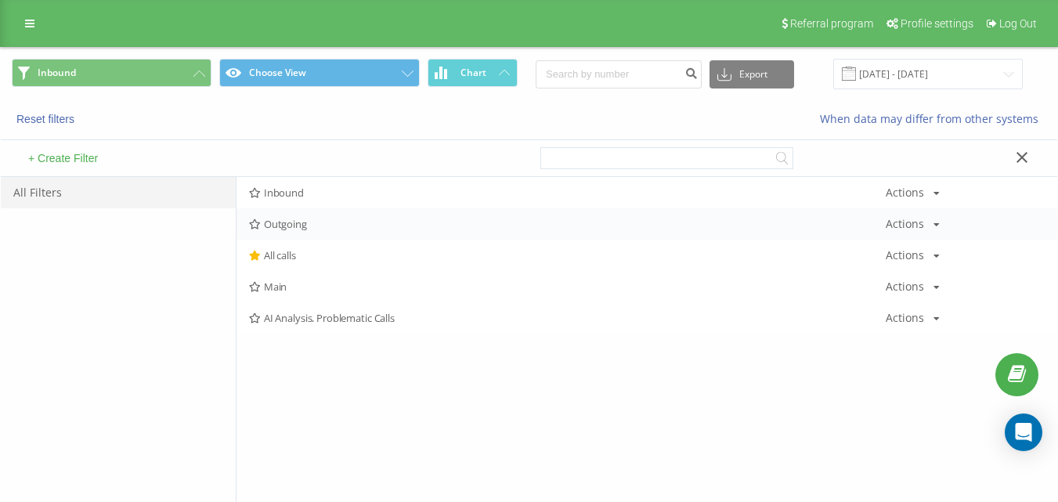
click at [315, 216] on div "Outgoing Actions Edit Copy Delete Default Share" at bounding box center [647, 223] width 821 height 31
click at [320, 227] on span "Outgoing" at bounding box center [567, 224] width 637 height 11
